Goal: Task Accomplishment & Management: Use online tool/utility

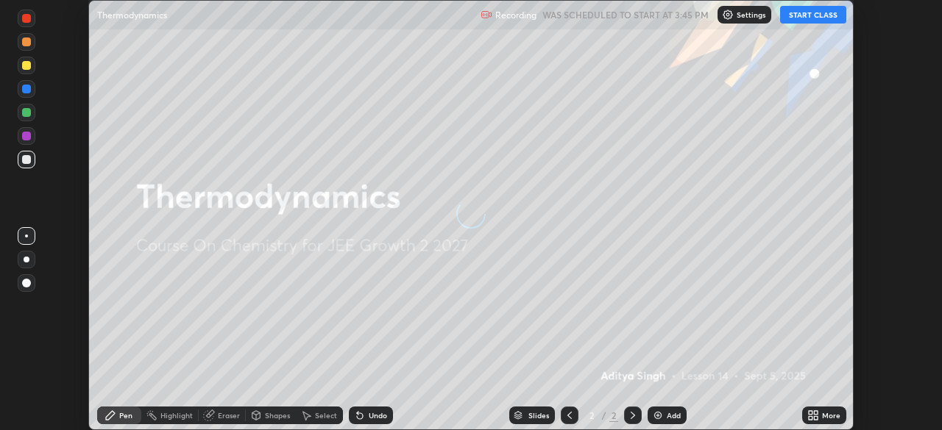
scroll to position [430, 941]
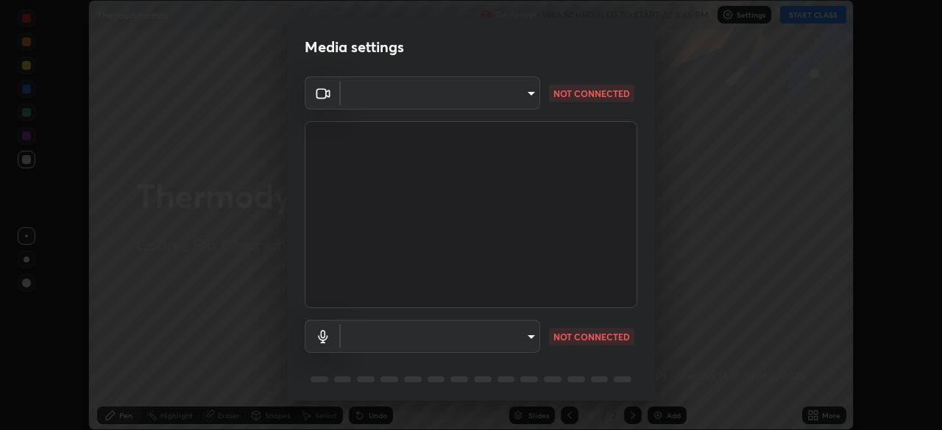
type input "ba13e312339ef8477216ddedc35df2f043033d031c8e6632ccfddaecbc9a7b0e"
type input "communications"
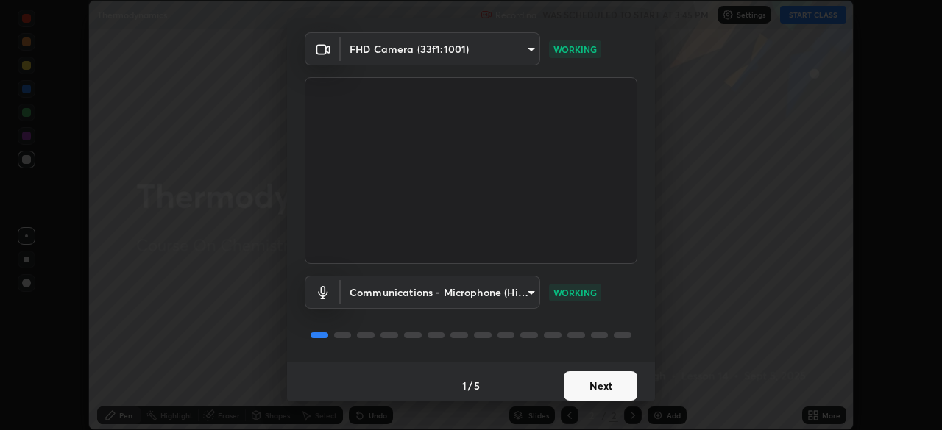
scroll to position [52, 0]
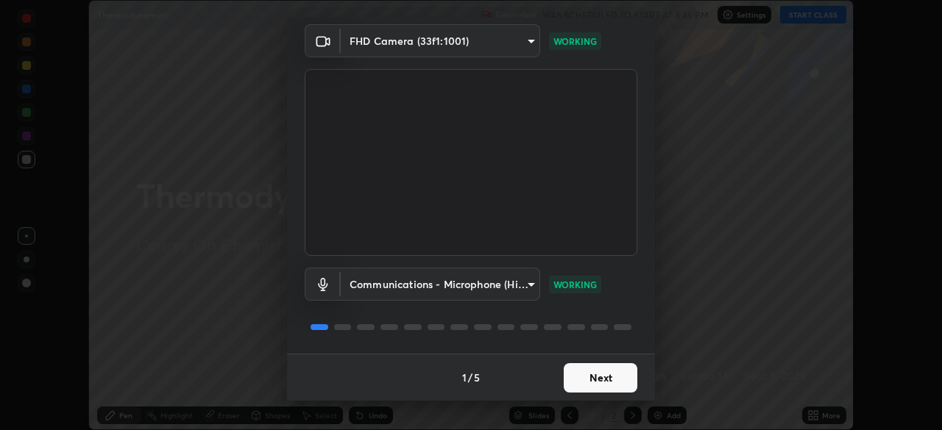
click at [608, 374] on button "Next" at bounding box center [601, 377] width 74 height 29
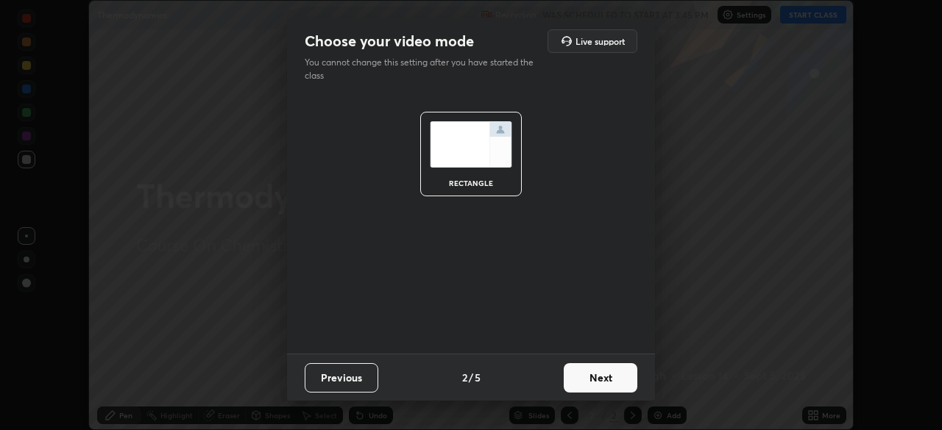
click at [611, 377] on button "Next" at bounding box center [601, 377] width 74 height 29
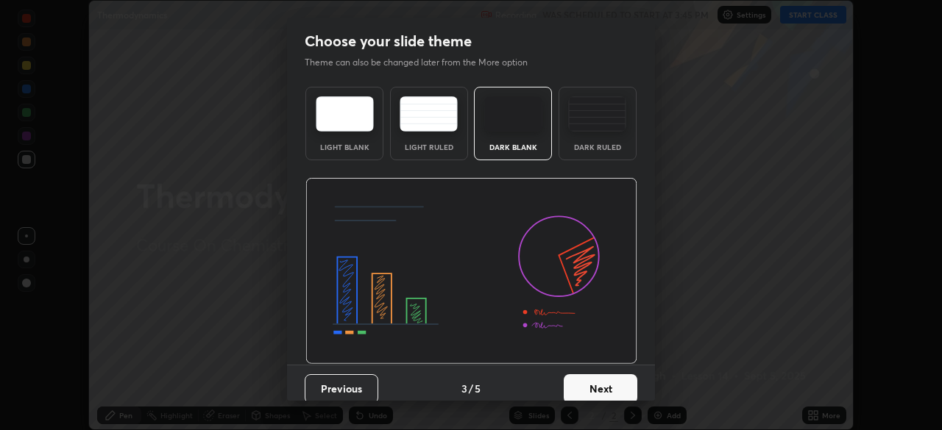
scroll to position [11, 0]
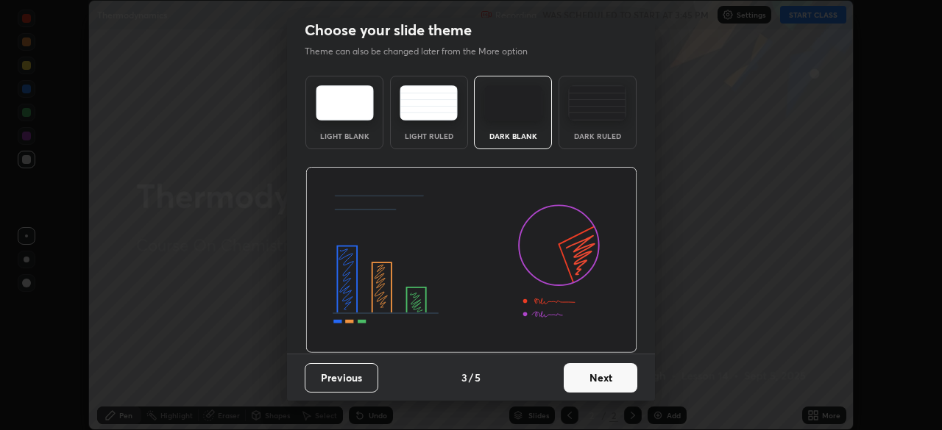
click at [601, 375] on button "Next" at bounding box center [601, 377] width 74 height 29
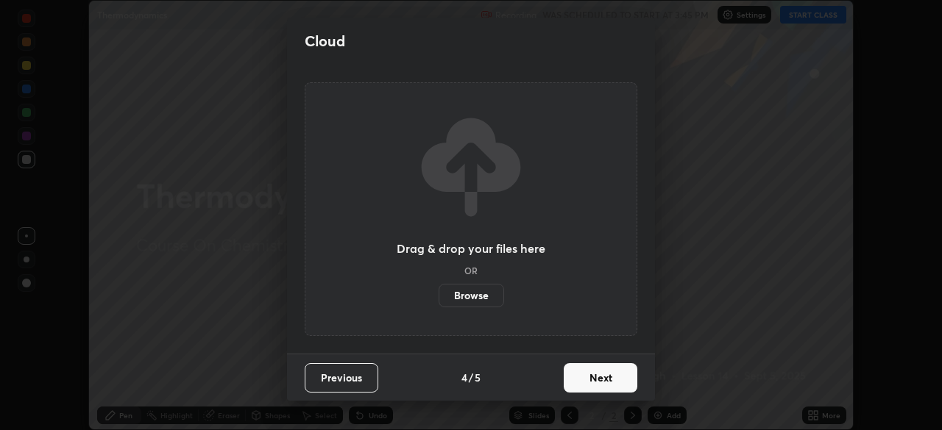
click at [603, 383] on button "Next" at bounding box center [601, 377] width 74 height 29
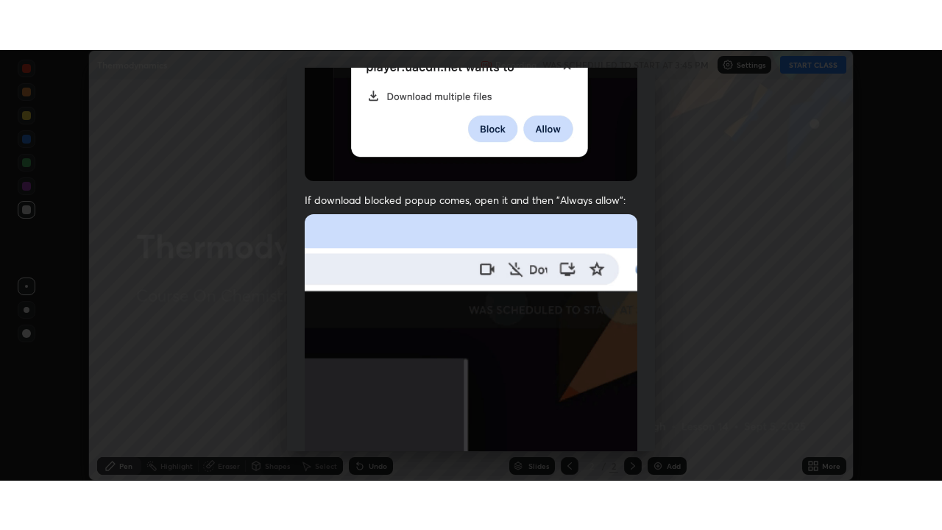
scroll to position [352, 0]
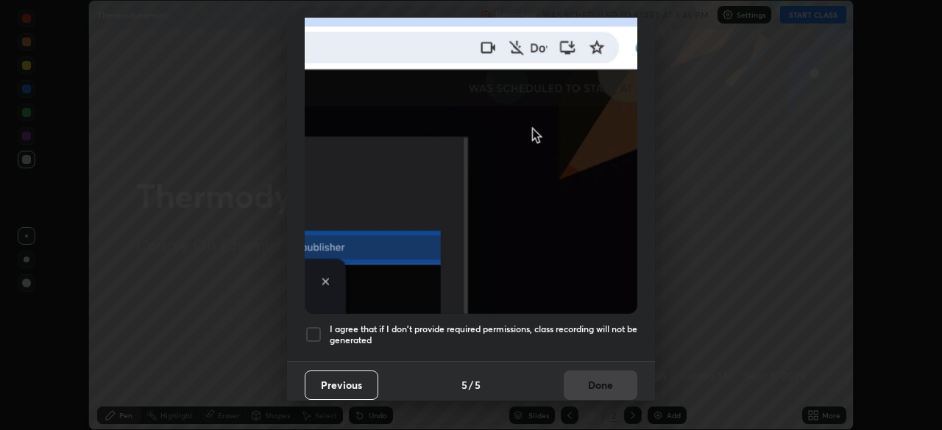
click at [317, 330] on div at bounding box center [314, 335] width 18 height 18
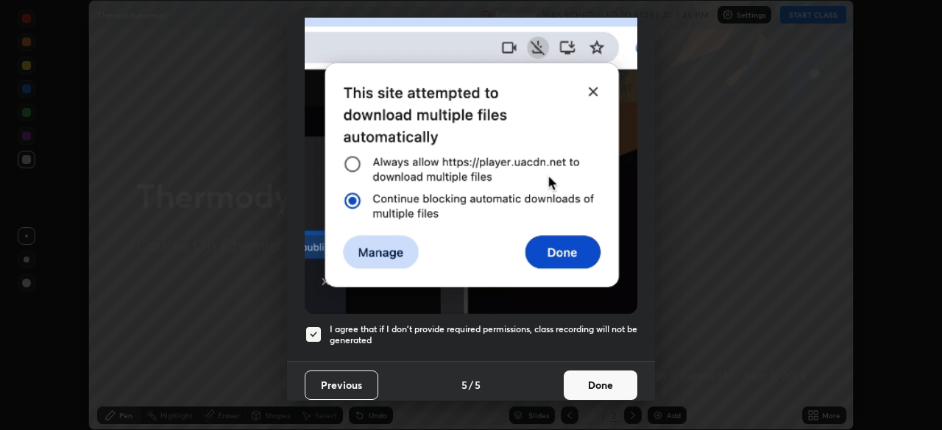
click at [583, 377] on button "Done" at bounding box center [601, 385] width 74 height 29
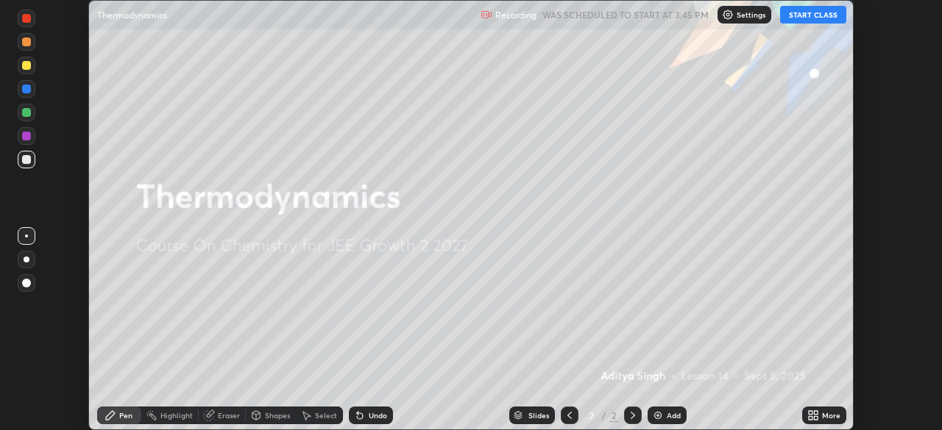
click at [801, 18] on button "START CLASS" at bounding box center [813, 15] width 66 height 18
click at [823, 418] on div "More" at bounding box center [831, 415] width 18 height 7
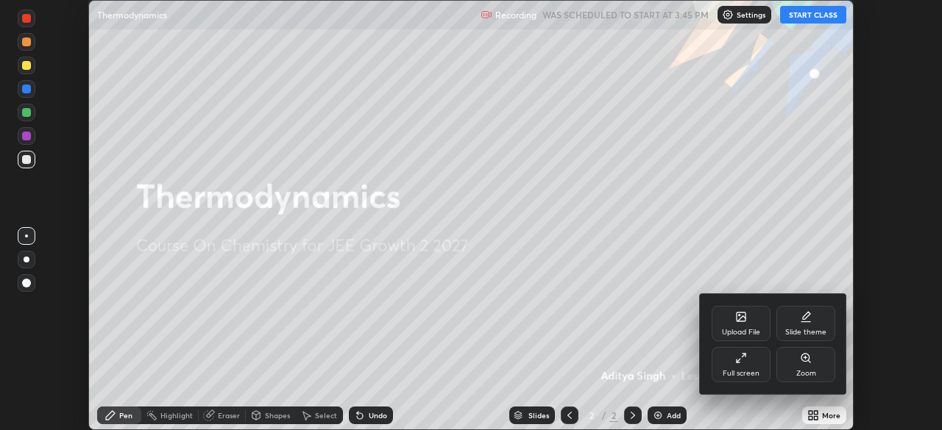
click at [742, 370] on div "Full screen" at bounding box center [741, 373] width 37 height 7
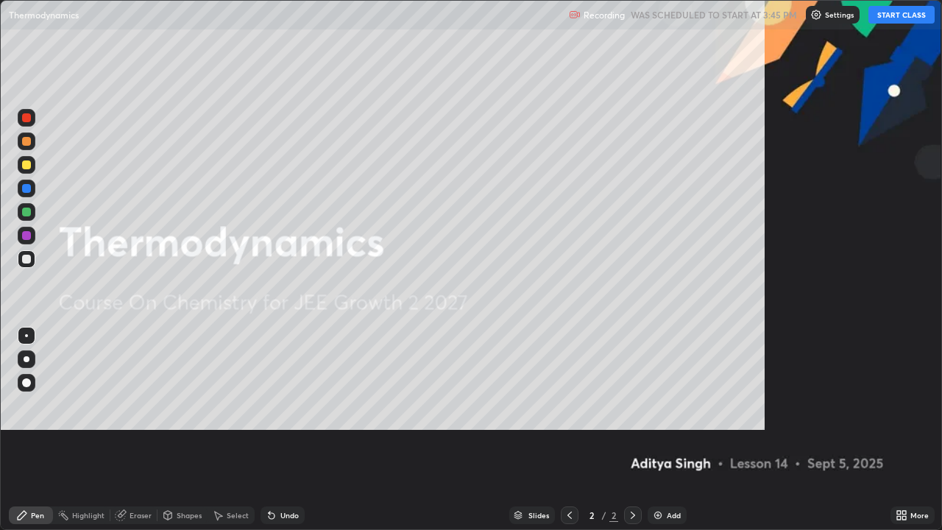
scroll to position [530, 942]
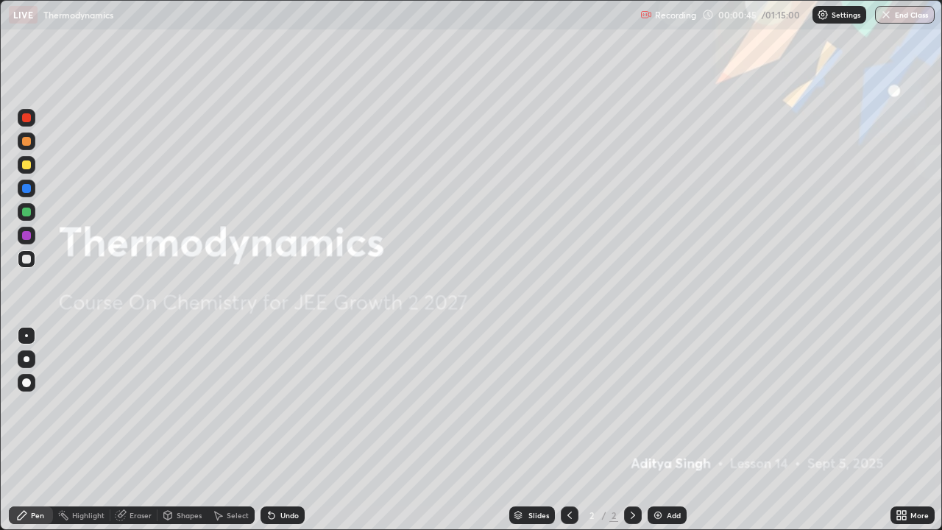
click at [662, 430] on div "Add" at bounding box center [666, 515] width 39 height 18
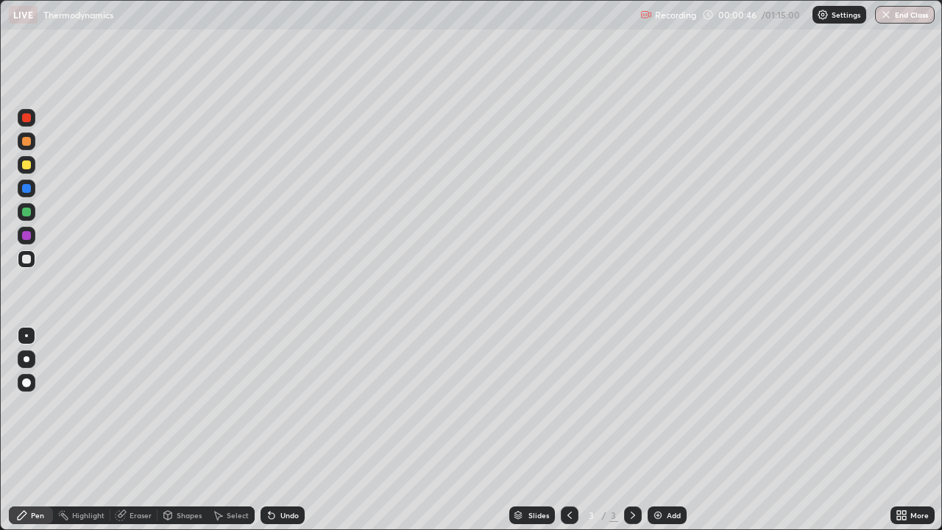
click at [30, 367] on div at bounding box center [27, 359] width 18 height 18
click at [661, 430] on img at bounding box center [658, 515] width 12 height 12
click at [568, 430] on icon at bounding box center [570, 515] width 12 height 12
click at [23, 164] on div at bounding box center [26, 164] width 9 height 9
click at [32, 260] on div at bounding box center [27, 259] width 18 height 18
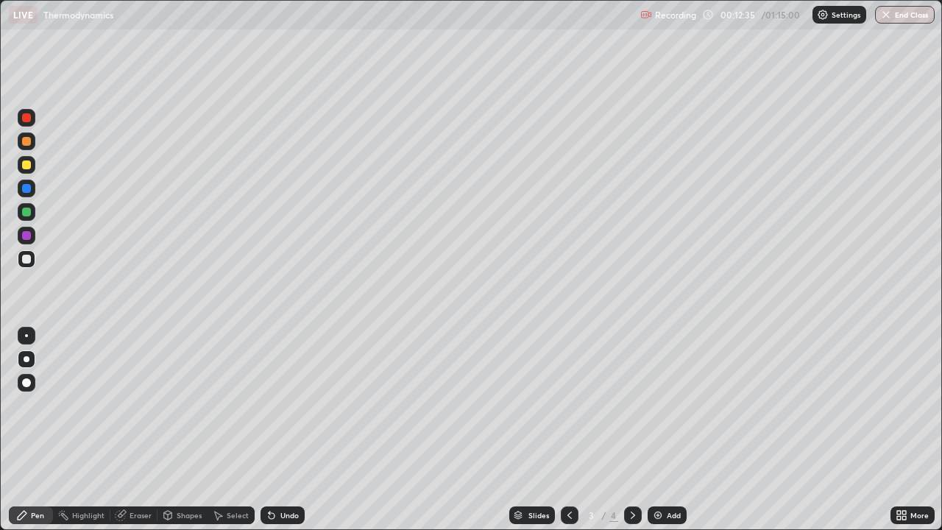
click at [290, 430] on div "Undo" at bounding box center [282, 515] width 44 height 18
click at [286, 430] on div "Undo" at bounding box center [289, 514] width 18 height 7
click at [659, 430] on img at bounding box center [658, 515] width 12 height 12
click at [24, 162] on div at bounding box center [26, 164] width 9 height 9
click at [28, 266] on div at bounding box center [27, 259] width 18 height 18
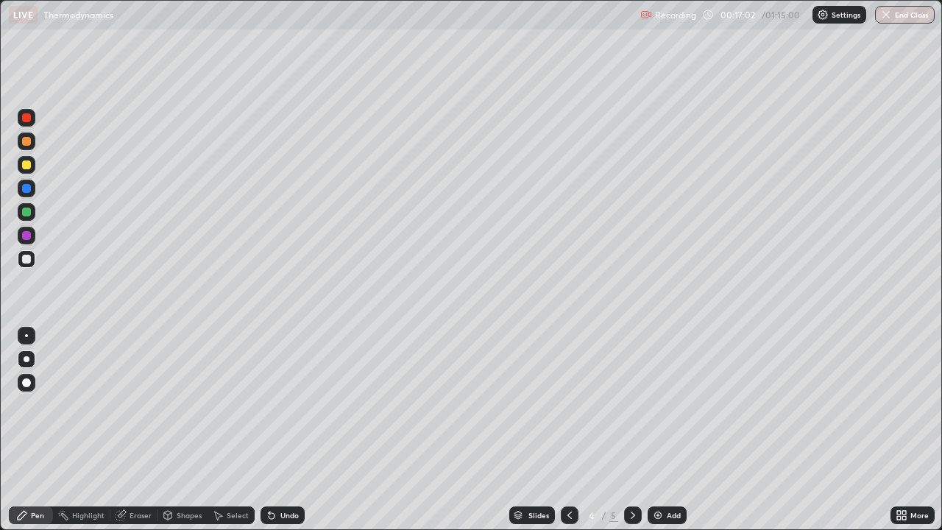
click at [24, 212] on div at bounding box center [26, 211] width 9 height 9
click at [667, 430] on div "Add" at bounding box center [674, 514] width 14 height 7
click at [26, 167] on div at bounding box center [26, 164] width 9 height 9
click at [26, 258] on div at bounding box center [26, 259] width 9 height 9
click at [25, 165] on div at bounding box center [26, 164] width 9 height 9
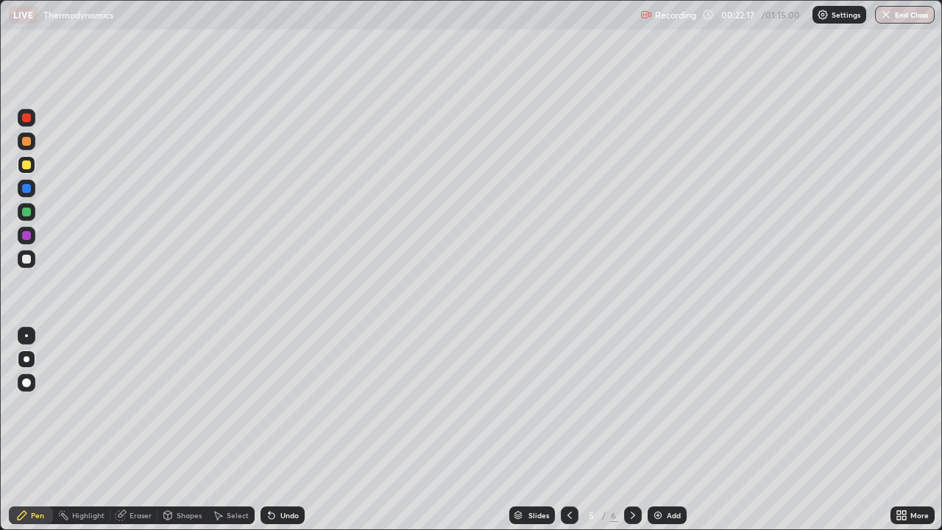
click at [32, 256] on div at bounding box center [27, 259] width 18 height 18
click at [26, 168] on div at bounding box center [26, 164] width 9 height 9
click at [32, 260] on div at bounding box center [27, 259] width 18 height 18
click at [284, 430] on div "Undo" at bounding box center [289, 514] width 18 height 7
click at [657, 430] on img at bounding box center [658, 515] width 12 height 12
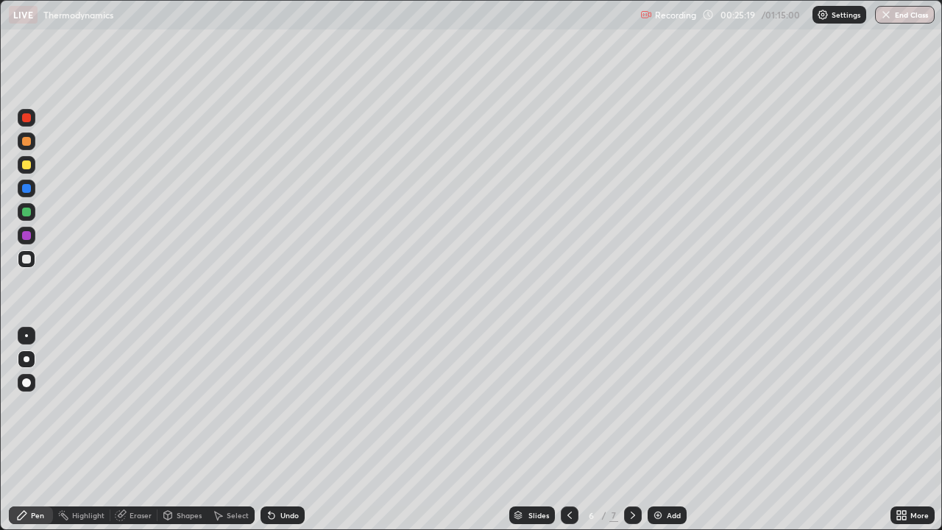
click at [667, 430] on div "Add" at bounding box center [674, 514] width 14 height 7
click at [277, 430] on div "Undo" at bounding box center [282, 515] width 44 height 18
click at [280, 430] on div "Undo" at bounding box center [289, 514] width 18 height 7
click at [129, 430] on div "Eraser" at bounding box center [140, 514] width 22 height 7
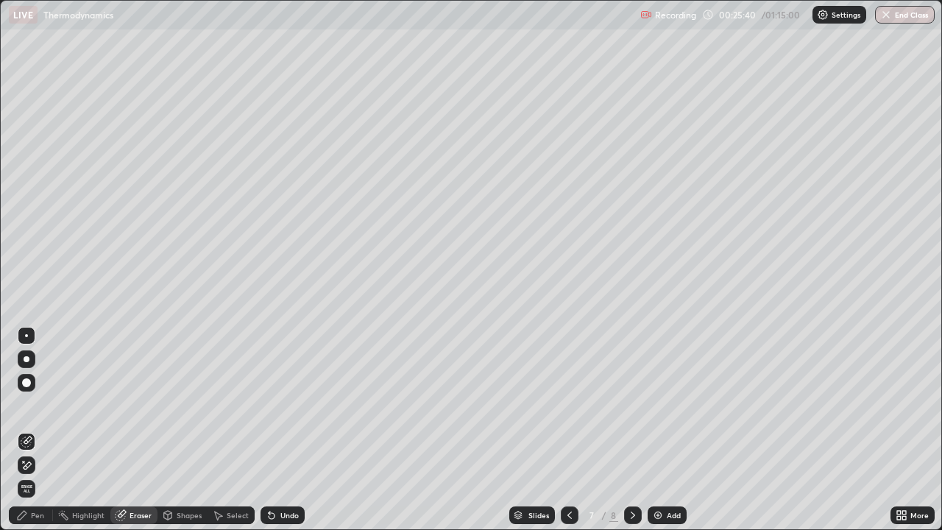
click at [39, 430] on div "Pen" at bounding box center [37, 514] width 13 height 7
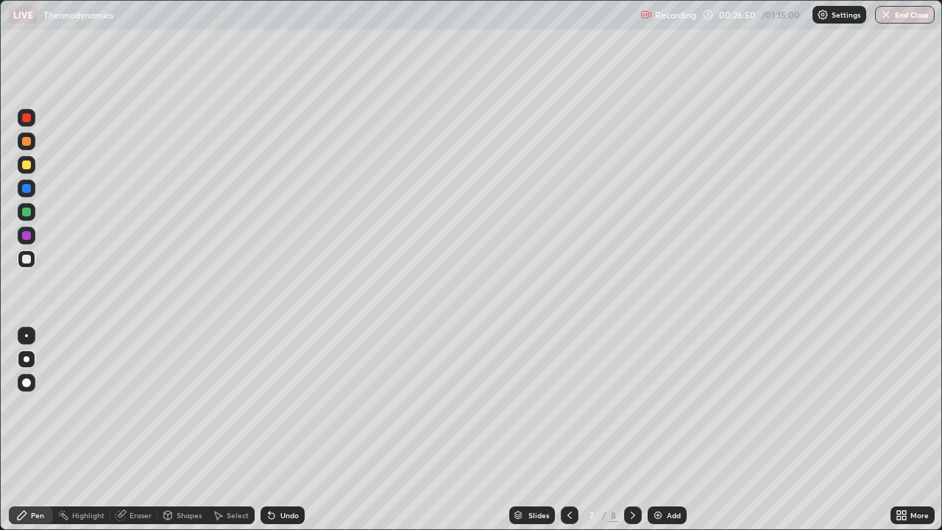
click at [561, 430] on div at bounding box center [570, 515] width 18 height 18
click at [568, 430] on icon at bounding box center [570, 515] width 12 height 12
click at [127, 430] on div "Eraser" at bounding box center [133, 515] width 47 height 18
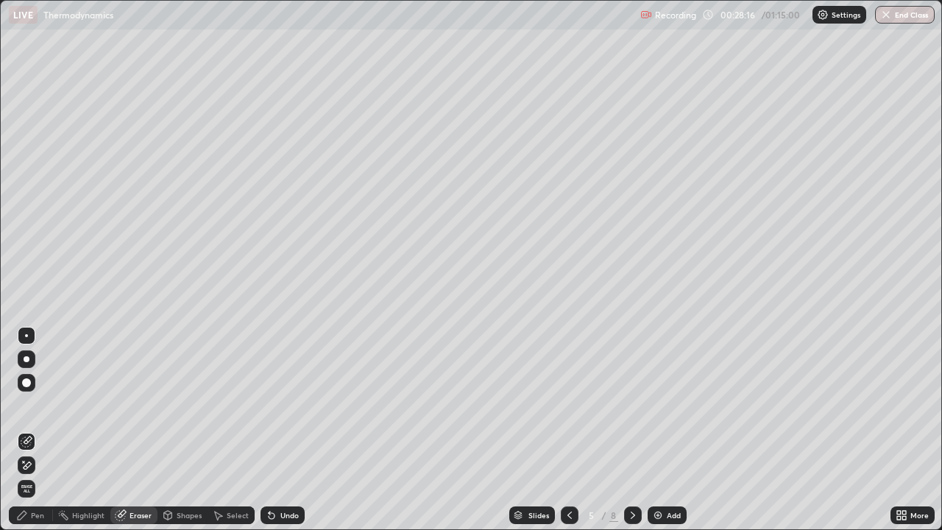
click at [40, 430] on div "Pen" at bounding box center [31, 515] width 44 height 18
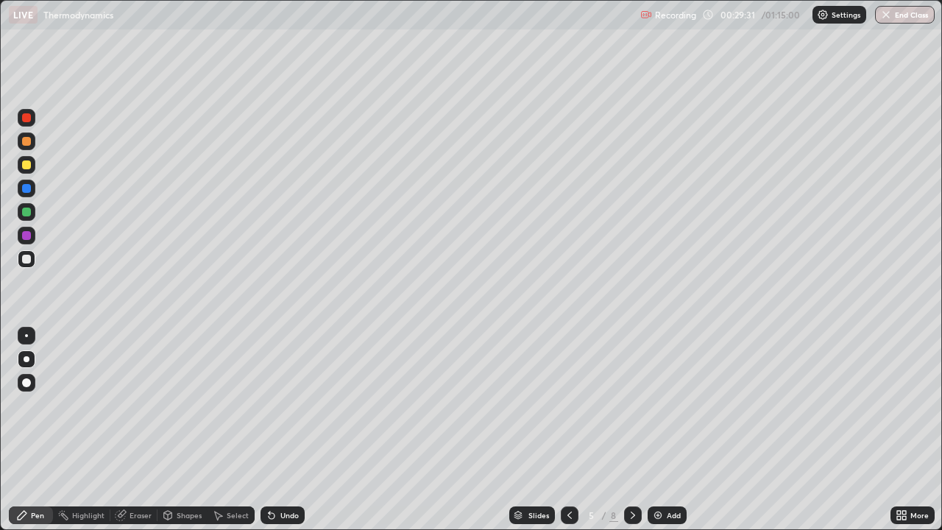
click at [629, 430] on icon at bounding box center [633, 515] width 12 height 12
click at [631, 430] on icon at bounding box center [633, 515] width 12 height 12
click at [134, 430] on div "Eraser" at bounding box center [140, 514] width 22 height 7
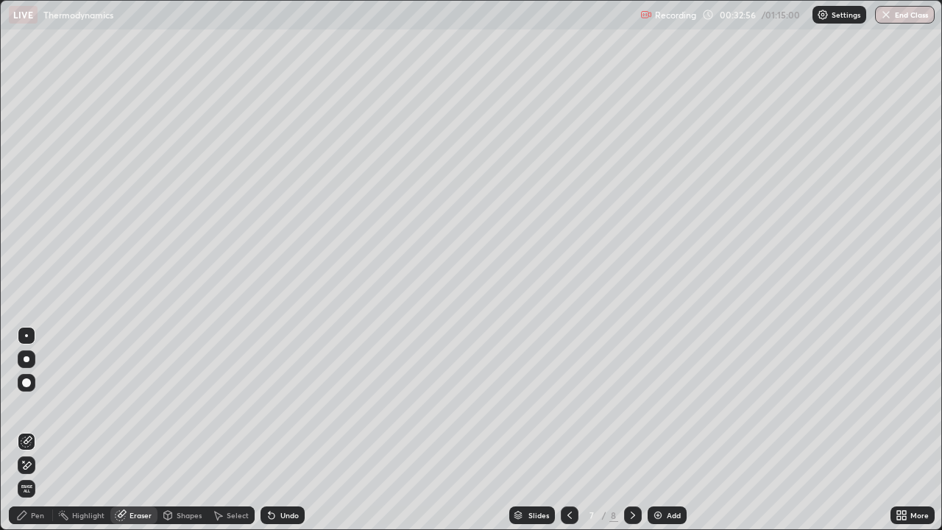
click at [667, 430] on div "Add" at bounding box center [674, 514] width 14 height 7
click at [35, 430] on div "Pen" at bounding box center [37, 514] width 13 height 7
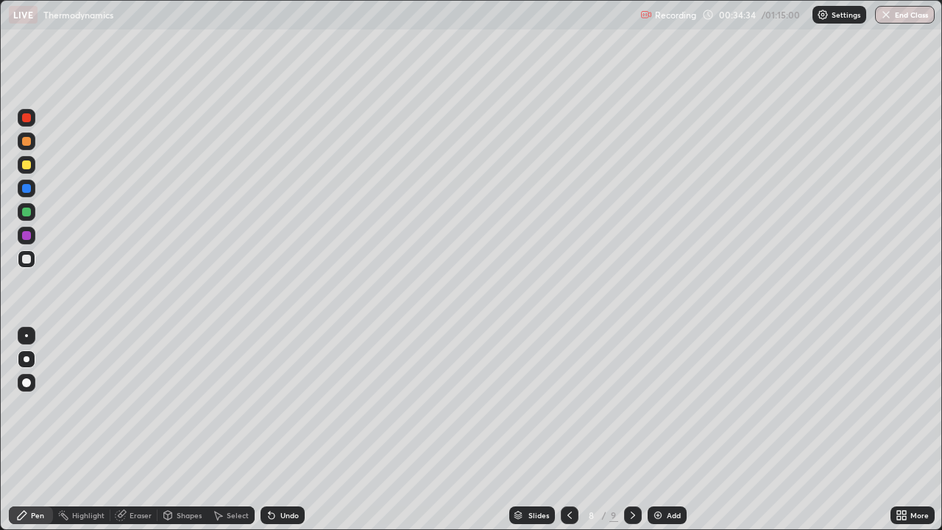
click at [134, 430] on div "Eraser" at bounding box center [140, 514] width 22 height 7
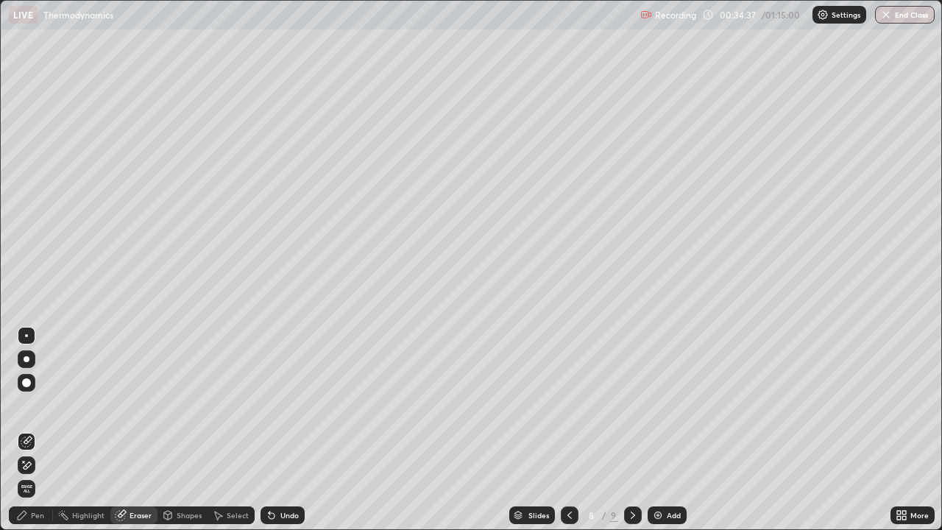
click at [43, 430] on div "Pen" at bounding box center [37, 514] width 13 height 7
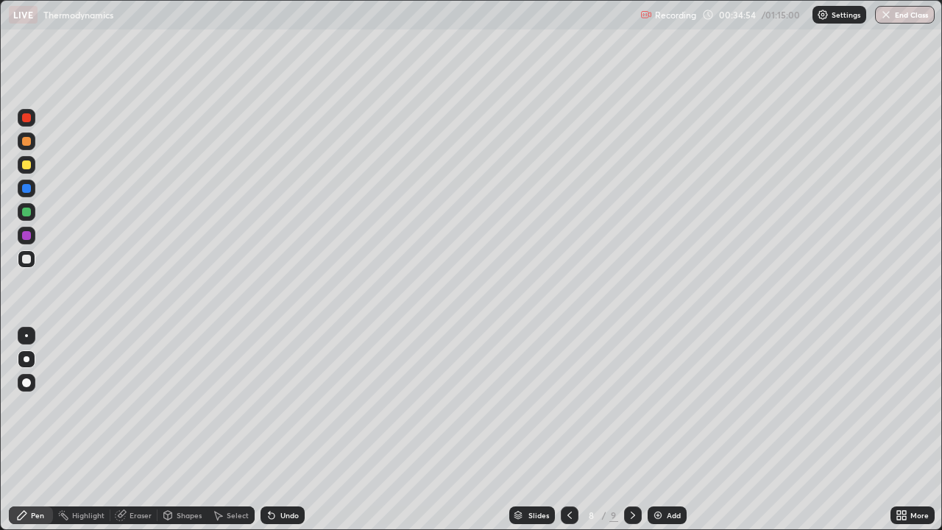
click at [22, 162] on div at bounding box center [26, 164] width 9 height 9
click at [567, 430] on icon at bounding box center [569, 514] width 4 height 7
click at [667, 430] on div "Add" at bounding box center [674, 514] width 14 height 7
click at [567, 430] on icon at bounding box center [569, 514] width 4 height 7
click at [564, 430] on div at bounding box center [569, 515] width 18 height 18
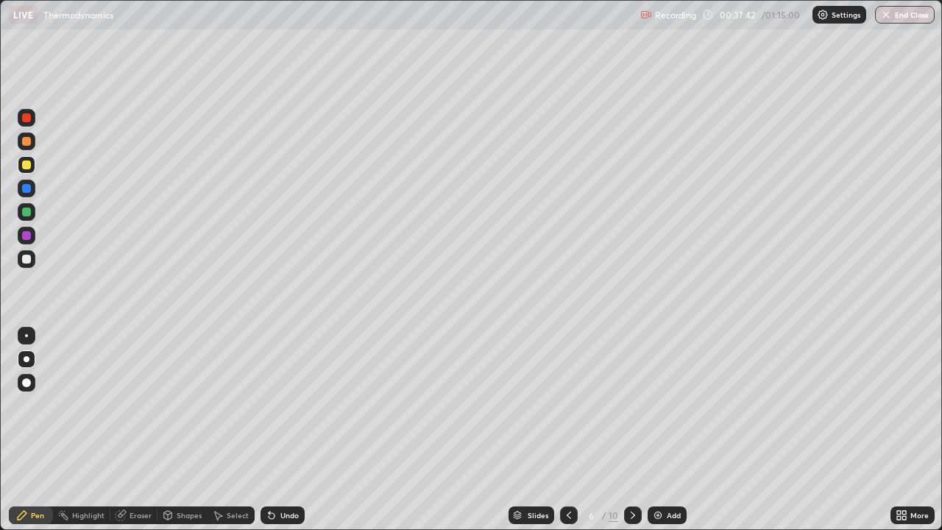
click at [567, 430] on icon at bounding box center [569, 515] width 12 height 12
click at [631, 430] on icon at bounding box center [633, 515] width 12 height 12
click at [632, 430] on icon at bounding box center [633, 514] width 4 height 7
click at [629, 430] on icon at bounding box center [633, 515] width 12 height 12
click at [27, 257] on div at bounding box center [26, 259] width 9 height 9
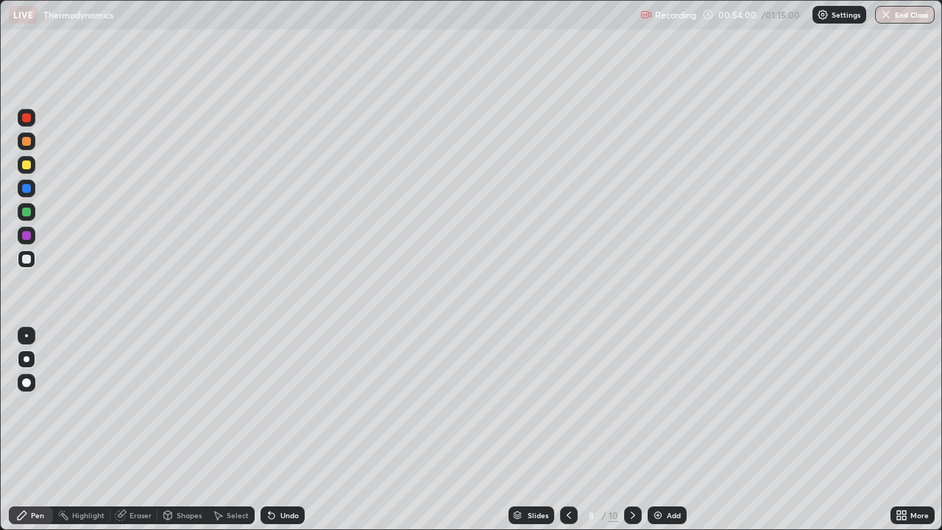
click at [135, 430] on div "Eraser" at bounding box center [133, 515] width 47 height 18
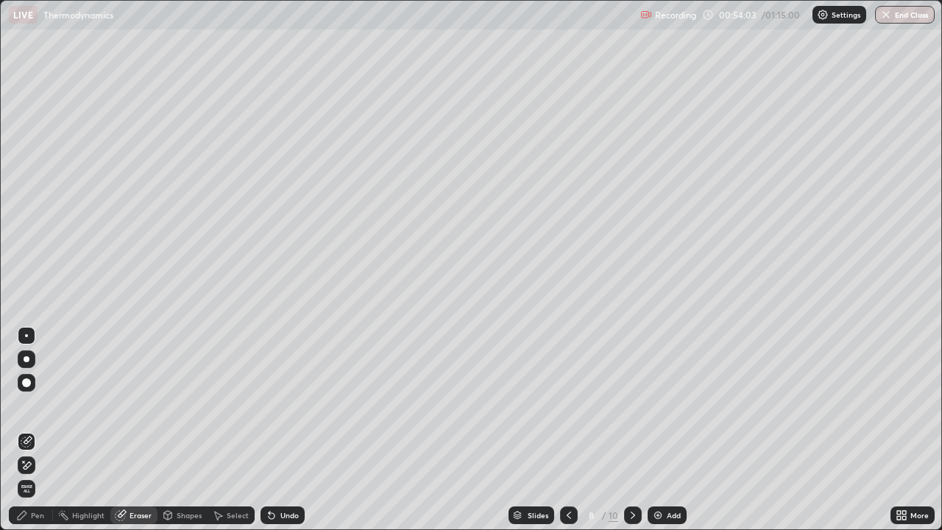
click at [37, 430] on div "Pen" at bounding box center [37, 514] width 13 height 7
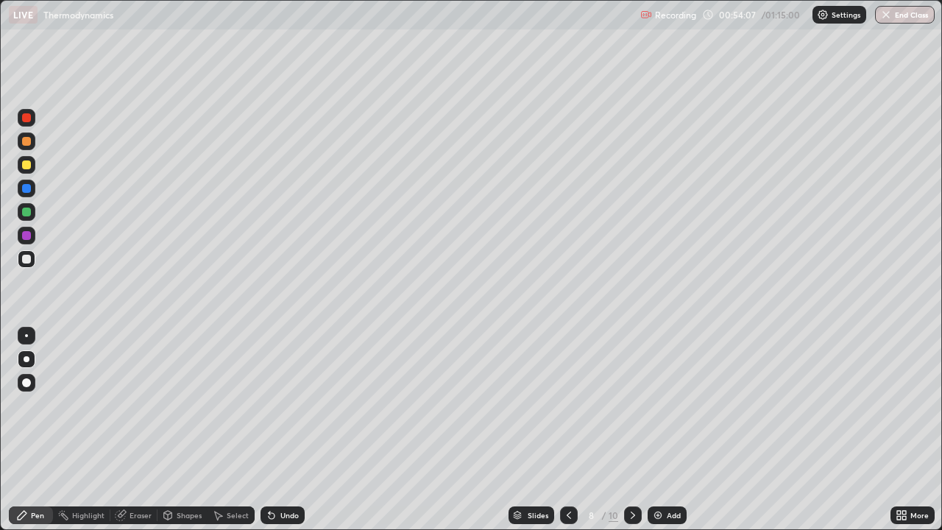
click at [138, 430] on div "Eraser" at bounding box center [140, 514] width 22 height 7
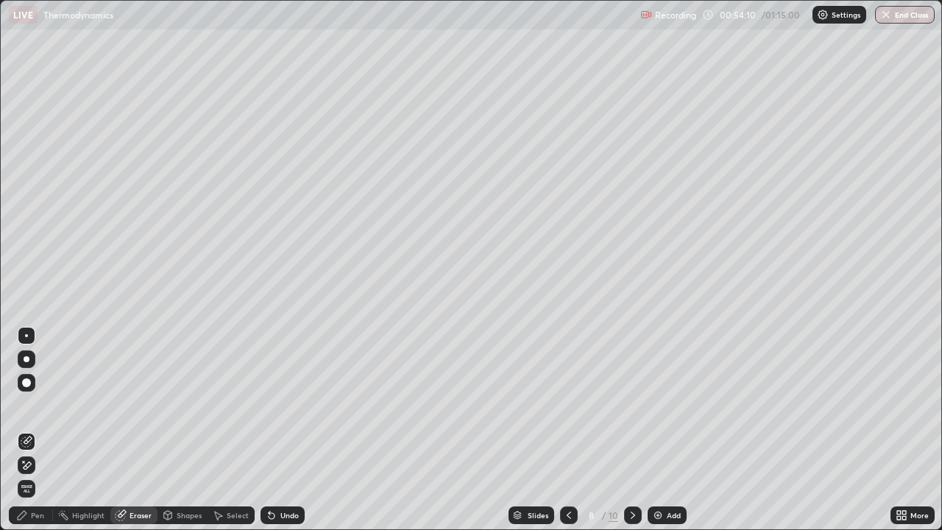
click at [39, 430] on div "Pen" at bounding box center [37, 514] width 13 height 7
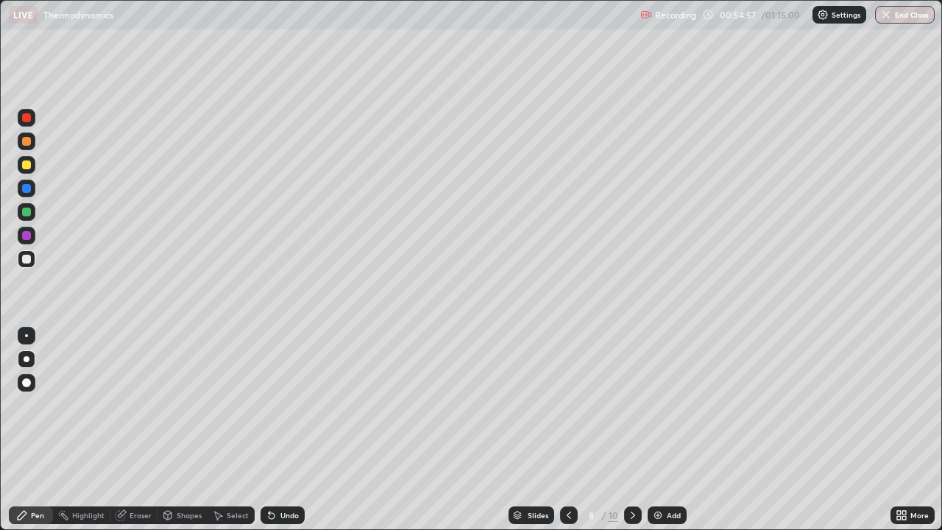
click at [280, 430] on div "Undo" at bounding box center [282, 515] width 44 height 18
click at [655, 430] on img at bounding box center [658, 515] width 12 height 12
click at [659, 430] on img at bounding box center [658, 515] width 12 height 12
click at [283, 430] on div "Undo" at bounding box center [289, 514] width 18 height 7
click at [891, 16] on img "button" at bounding box center [887, 15] width 12 height 12
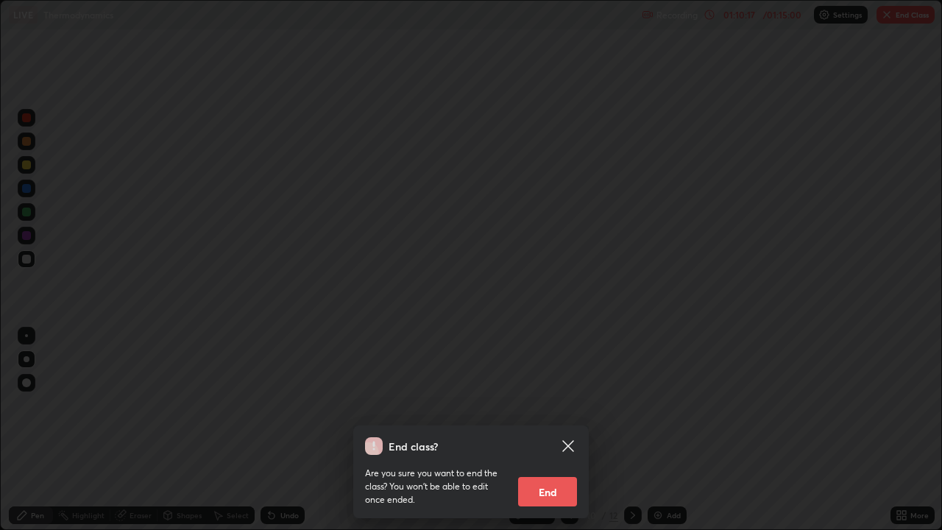
click at [554, 430] on button "End" at bounding box center [547, 491] width 59 height 29
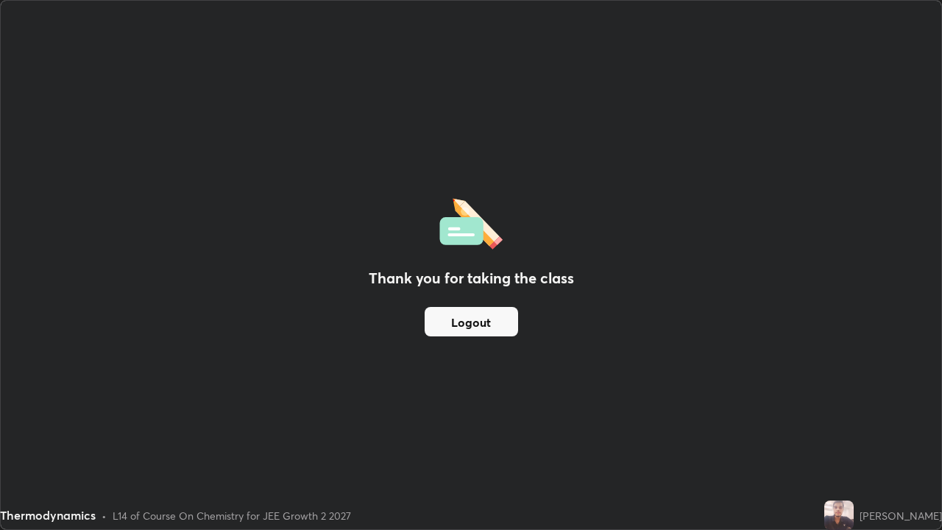
click at [472, 321] on button "Logout" at bounding box center [471, 321] width 93 height 29
